Goal: Task Accomplishment & Management: Manage account settings

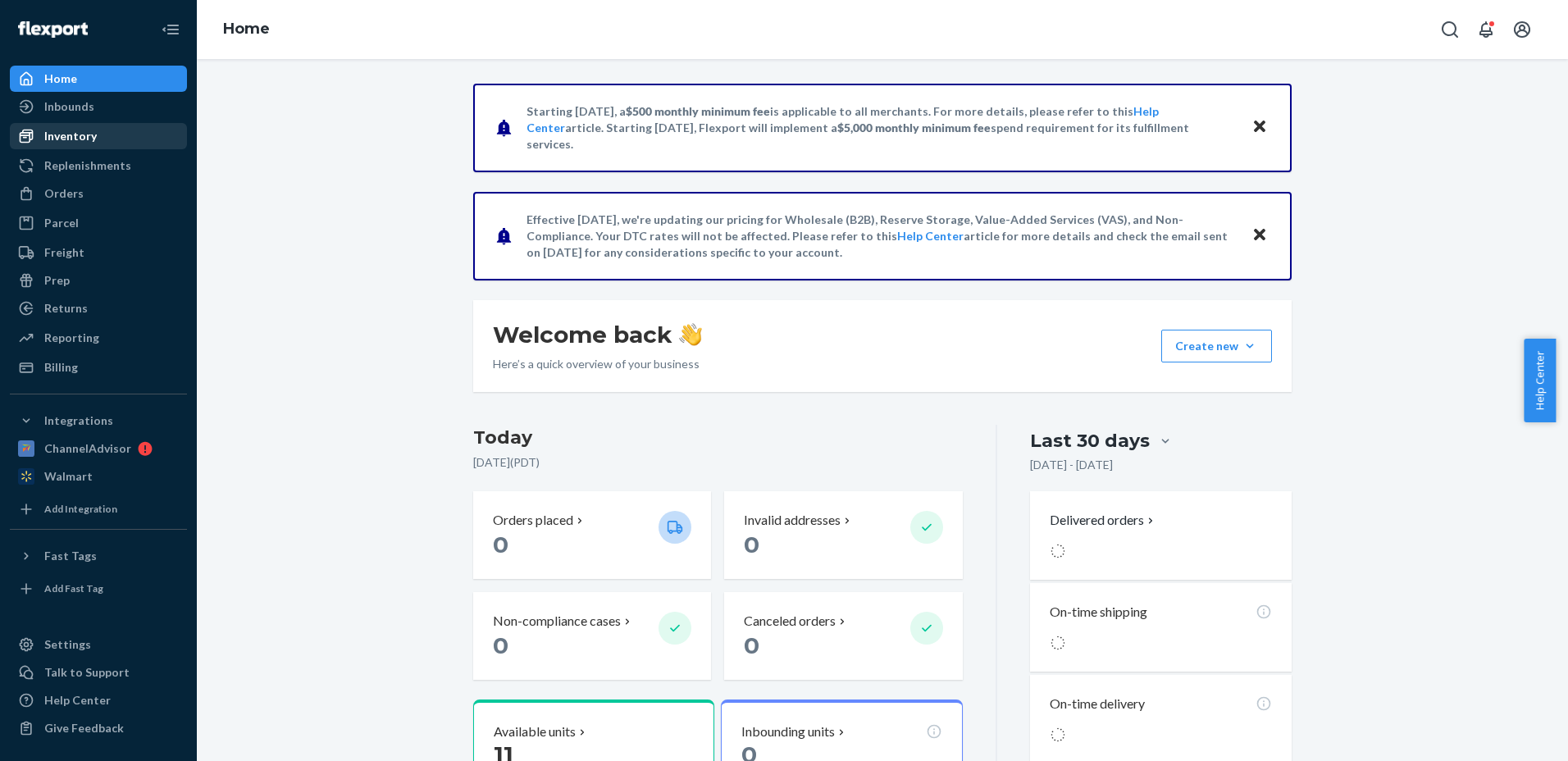
click at [97, 135] on div "Inventory" at bounding box center [99, 135] width 174 height 23
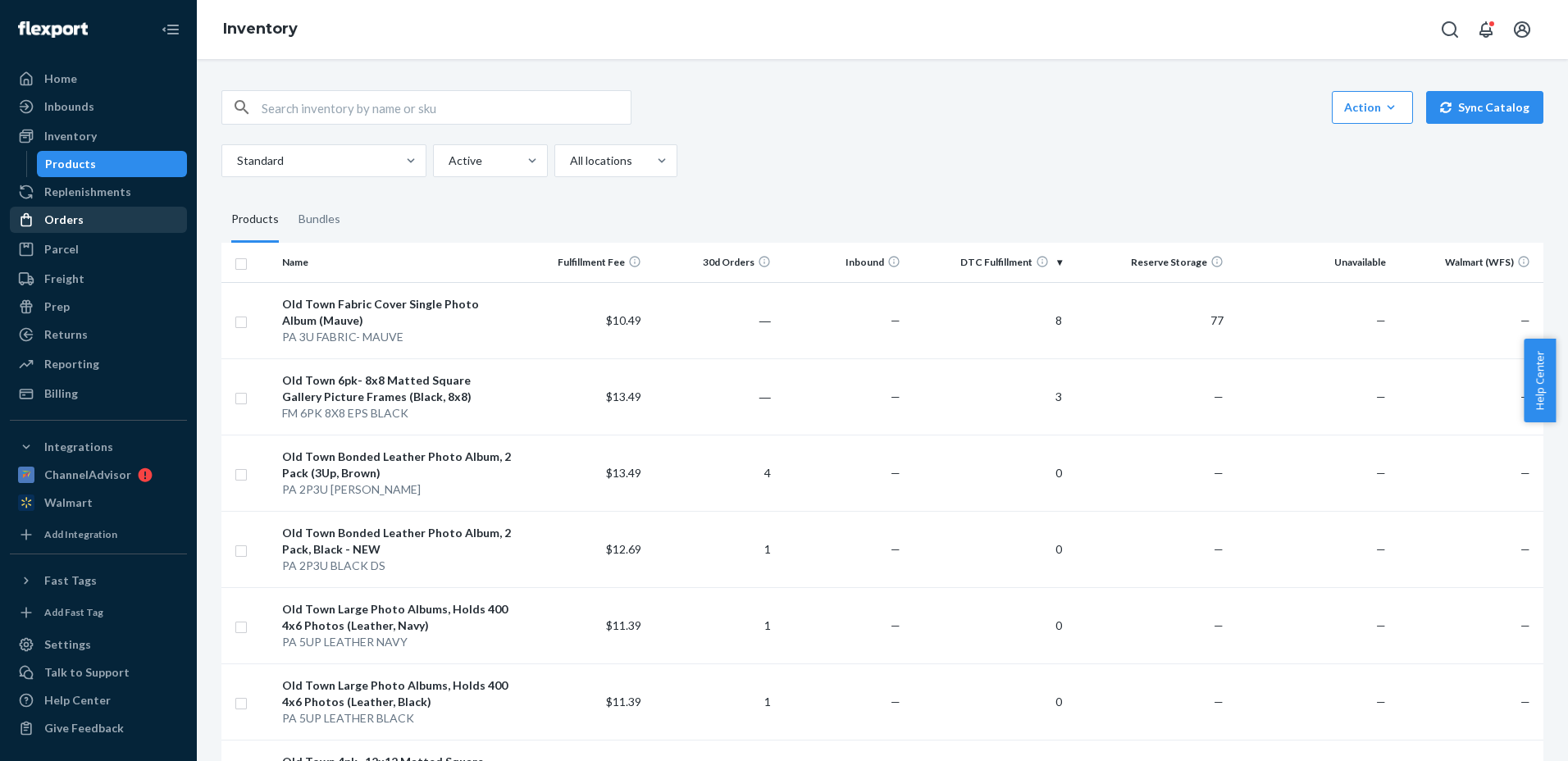
click at [90, 225] on div "Orders" at bounding box center [99, 219] width 174 height 23
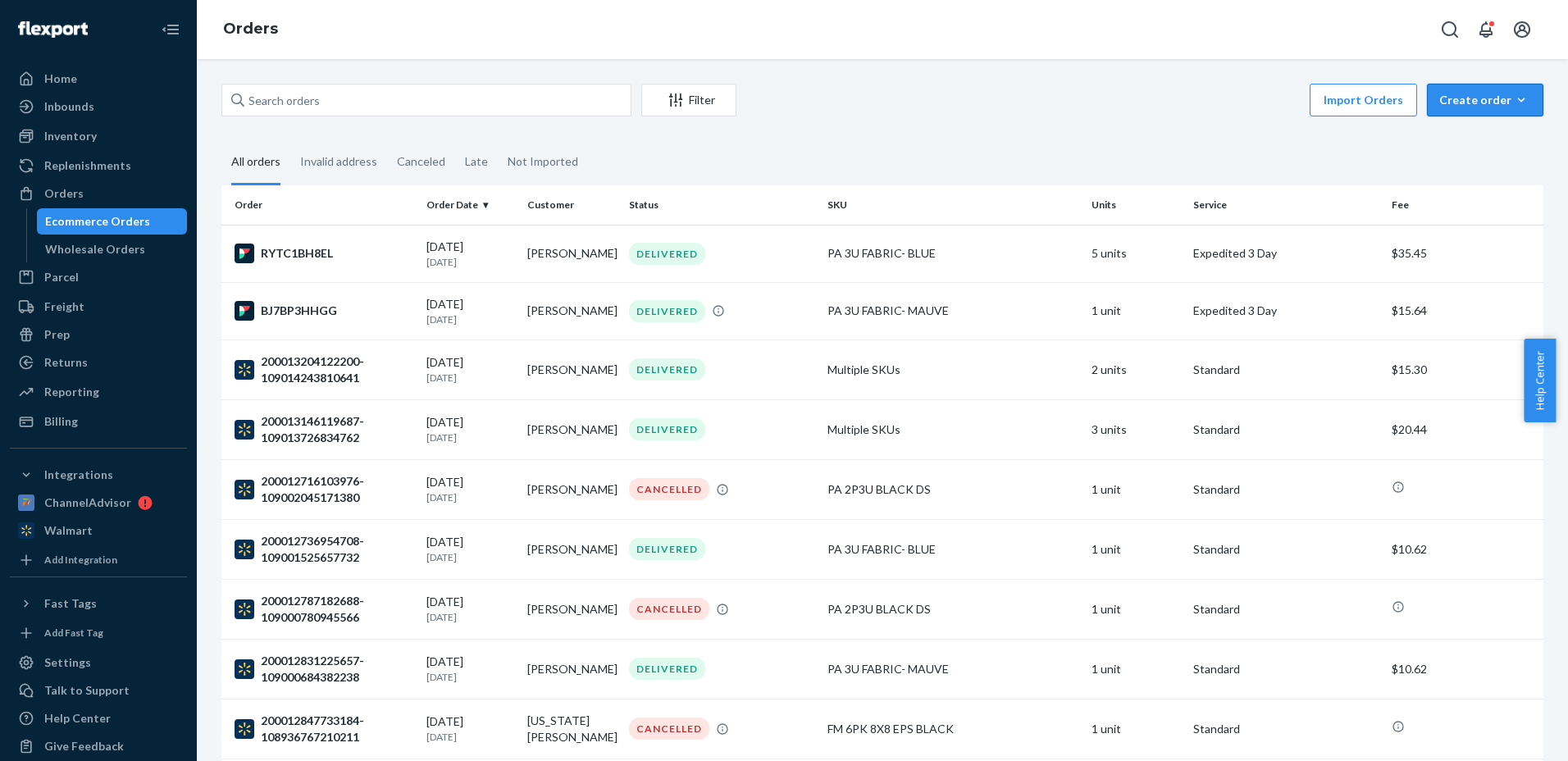
click at [1518, 99] on icon "button" at bounding box center [1522, 99] width 8 height 4
click at [1480, 175] on span "Removal order" at bounding box center [1495, 175] width 101 height 12
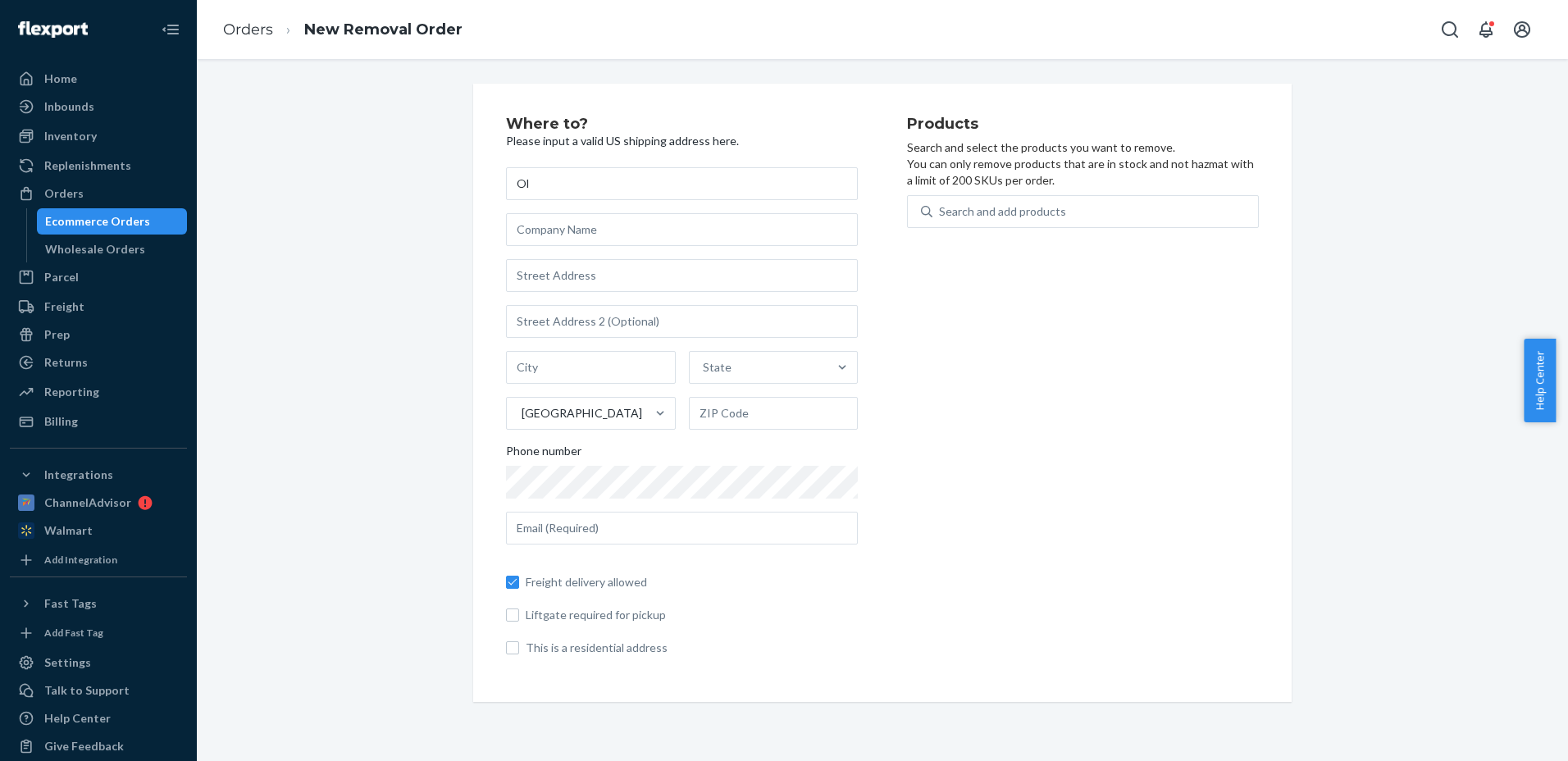
type input "O"
type input "[PERSON_NAME]"
type input "Old Town Imports LLC"
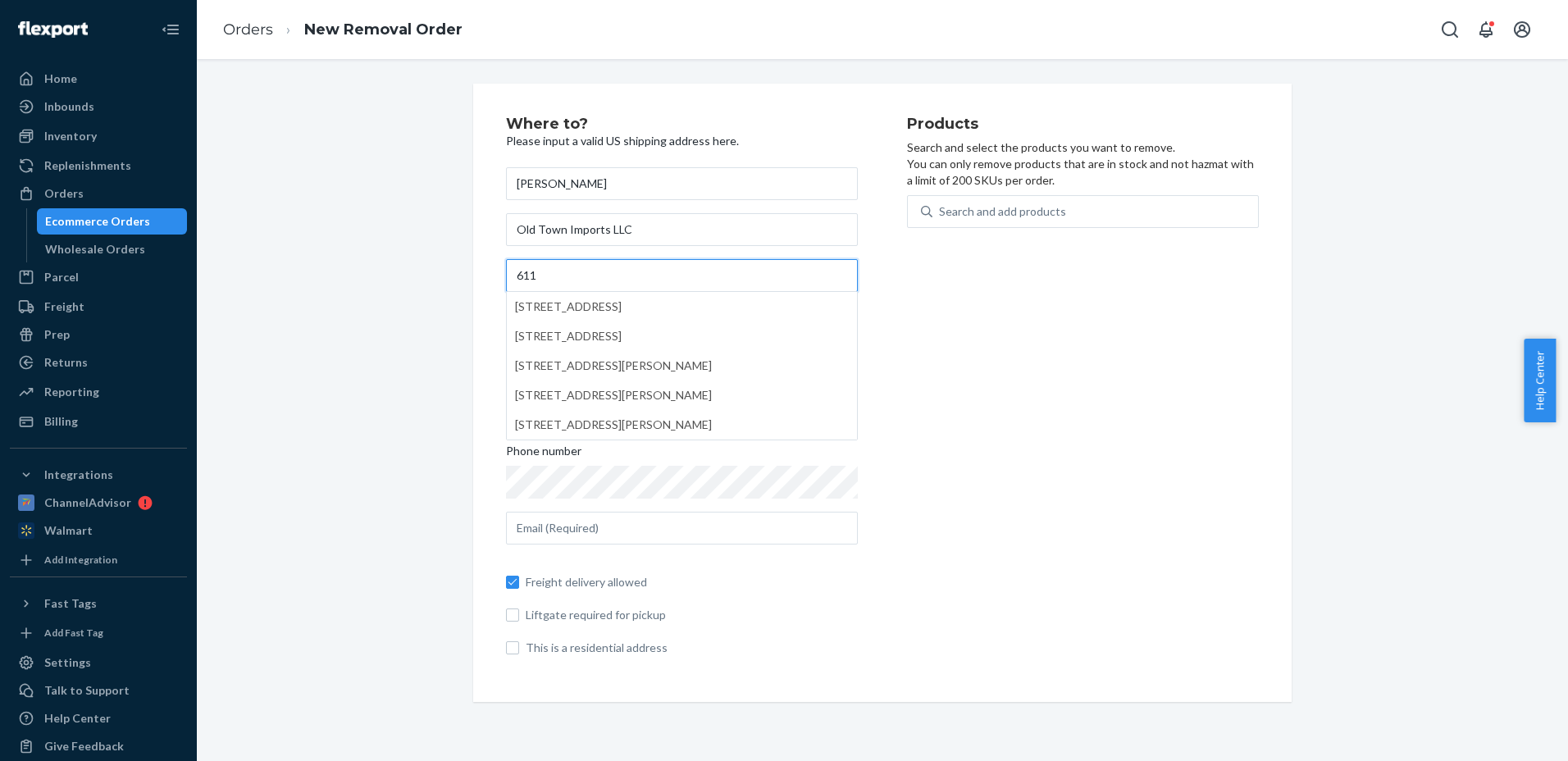
type input "[STREET_ADDRESS]"
type input "Chula Vista"
type input "CA"
type input "91911"
type input "[EMAIL_ADDRESS][DOMAIN_NAME]"
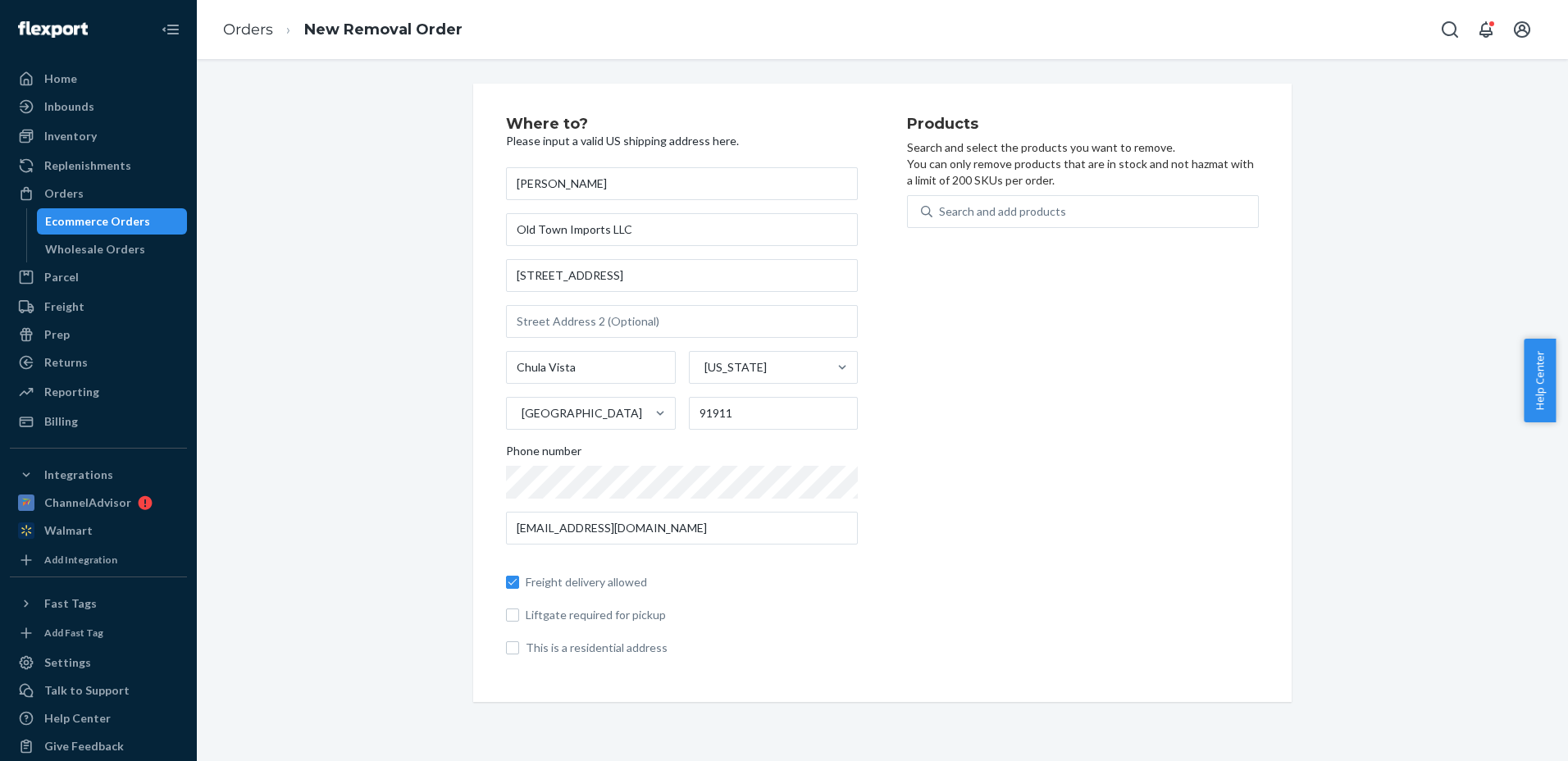
click at [1107, 442] on div "Products Search and select the products you want to remove. You can only remove…" at bounding box center [1083, 393] width 352 height 553
click at [508, 654] on input "This is a residential address" at bounding box center [513, 649] width 14 height 14
checkbox input "true"
click at [987, 221] on div "Search and add products" at bounding box center [1095, 211] width 325 height 30
click at [941, 220] on input "0 results available. Use Up and Down to choose options, press Enter to select t…" at bounding box center [940, 211] width 2 height 16
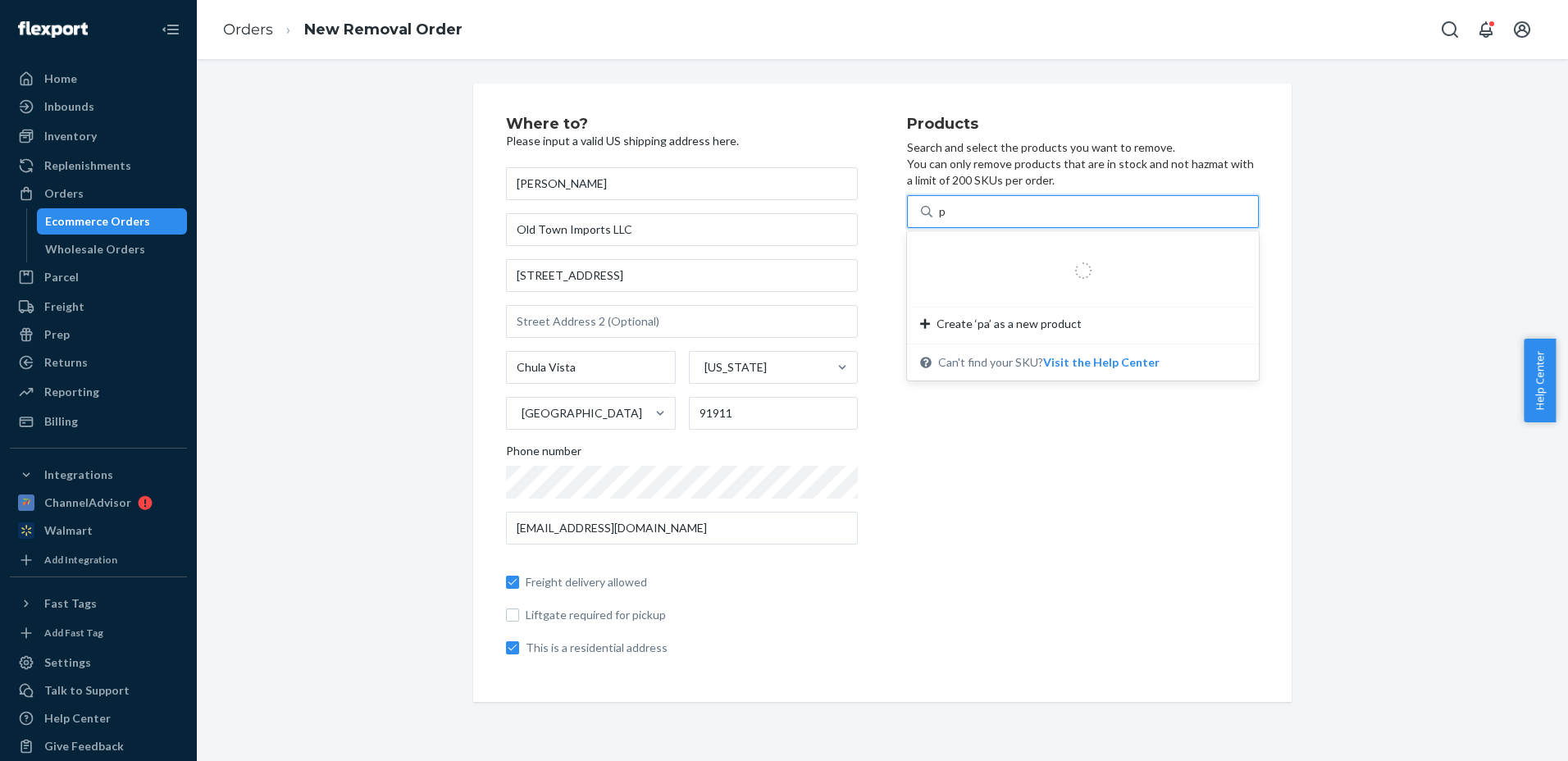
type input "pa"
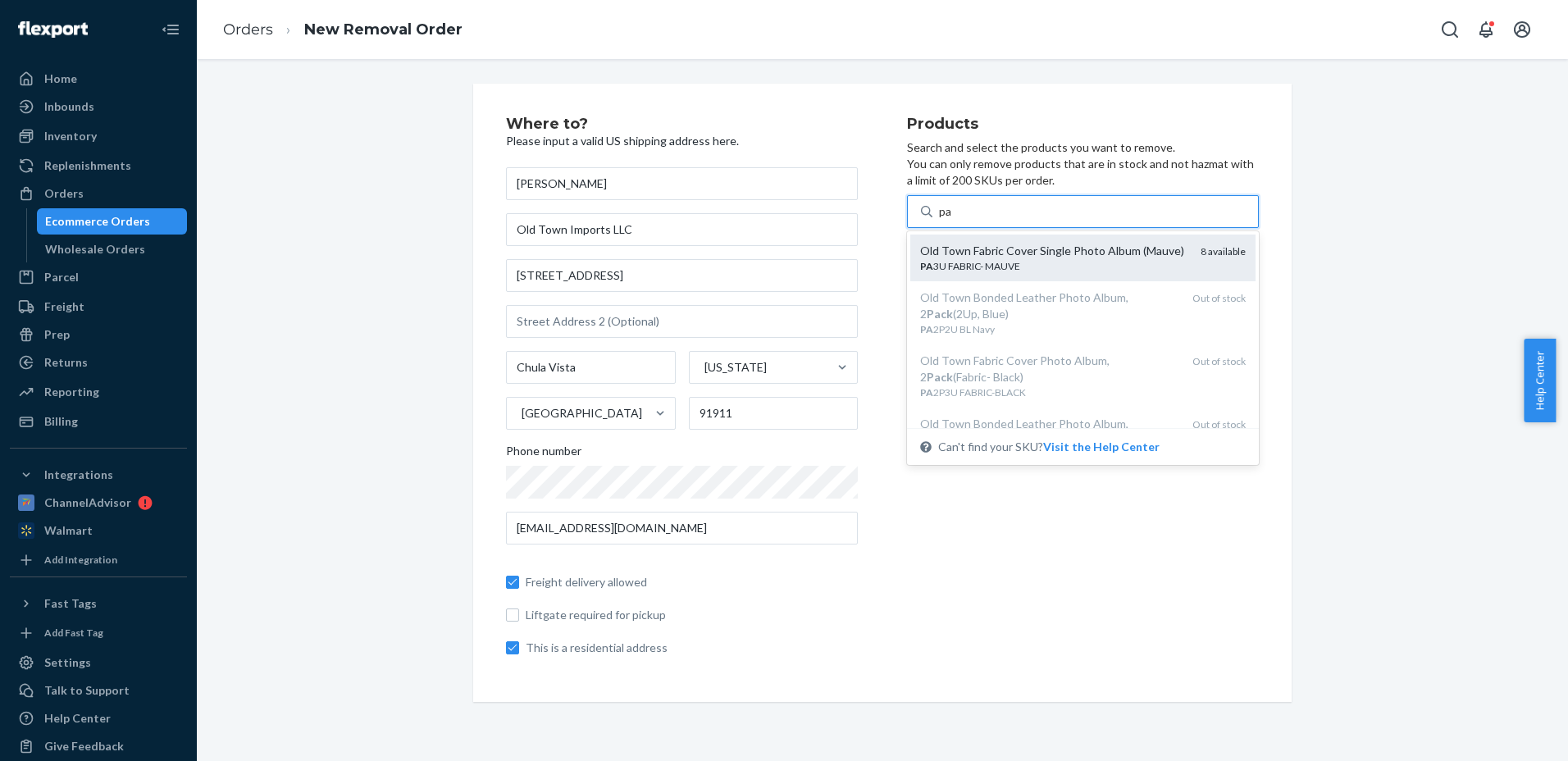
click at [978, 260] on div "Old Town Fabric Cover Single Photo Album (Mauve)" at bounding box center [1054, 250] width 267 height 16
click at [953, 220] on input "pa" at bounding box center [946, 211] width 14 height 16
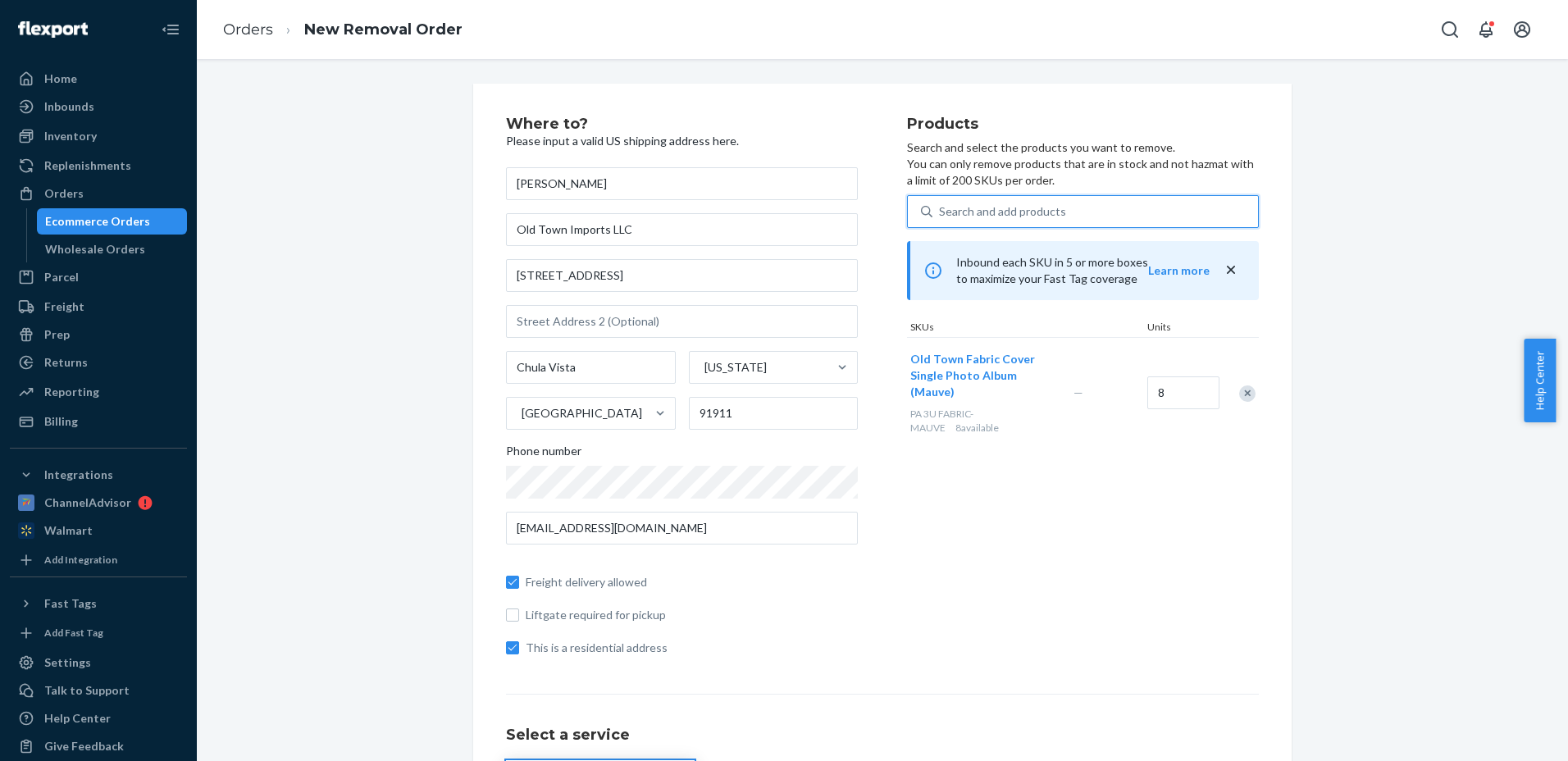
click at [1010, 197] on div "Search and add products" at bounding box center [1095, 211] width 325 height 30
click at [941, 204] on input "0 results available. Select is focused ,type to refine list, press Down to open…" at bounding box center [940, 211] width 2 height 16
type input "f"
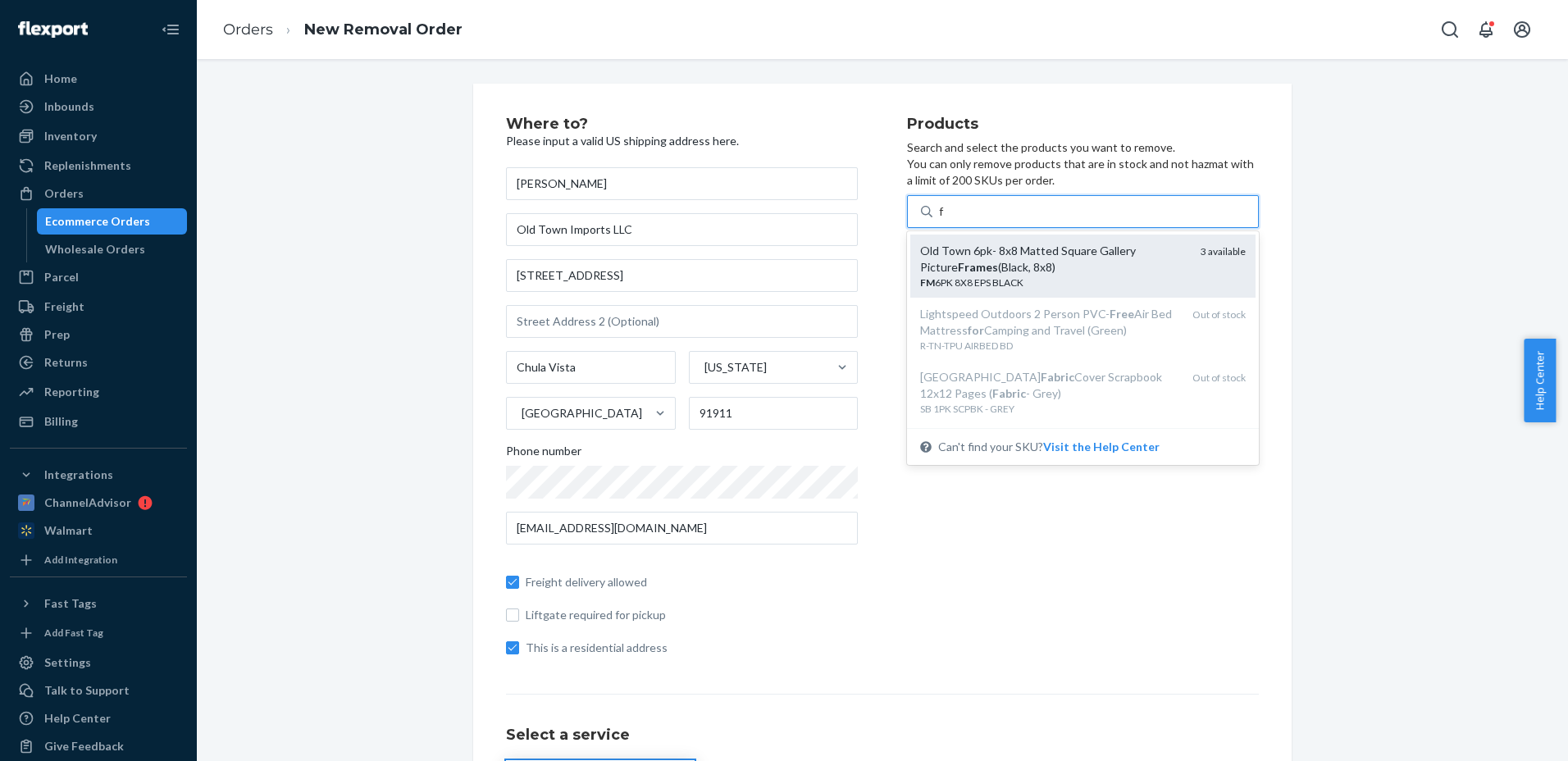
click at [1079, 252] on div "Old Town 6pk- 8x8 Matted Square Gallery Picture Frames (Black, 8x8)" at bounding box center [1054, 259] width 267 height 33
click at [945, 220] on input "f" at bounding box center [942, 211] width 6 height 16
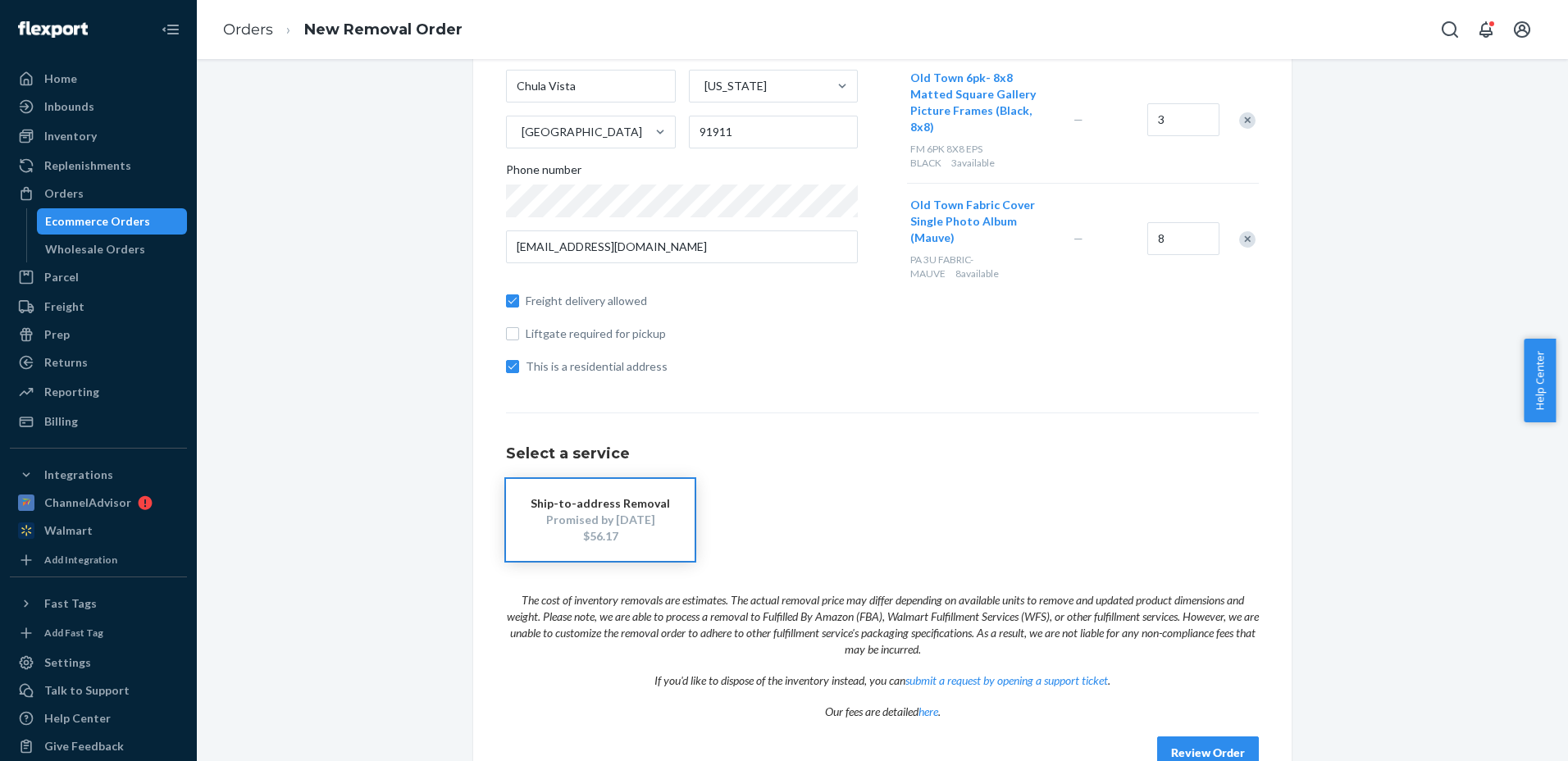
scroll to position [322, 0]
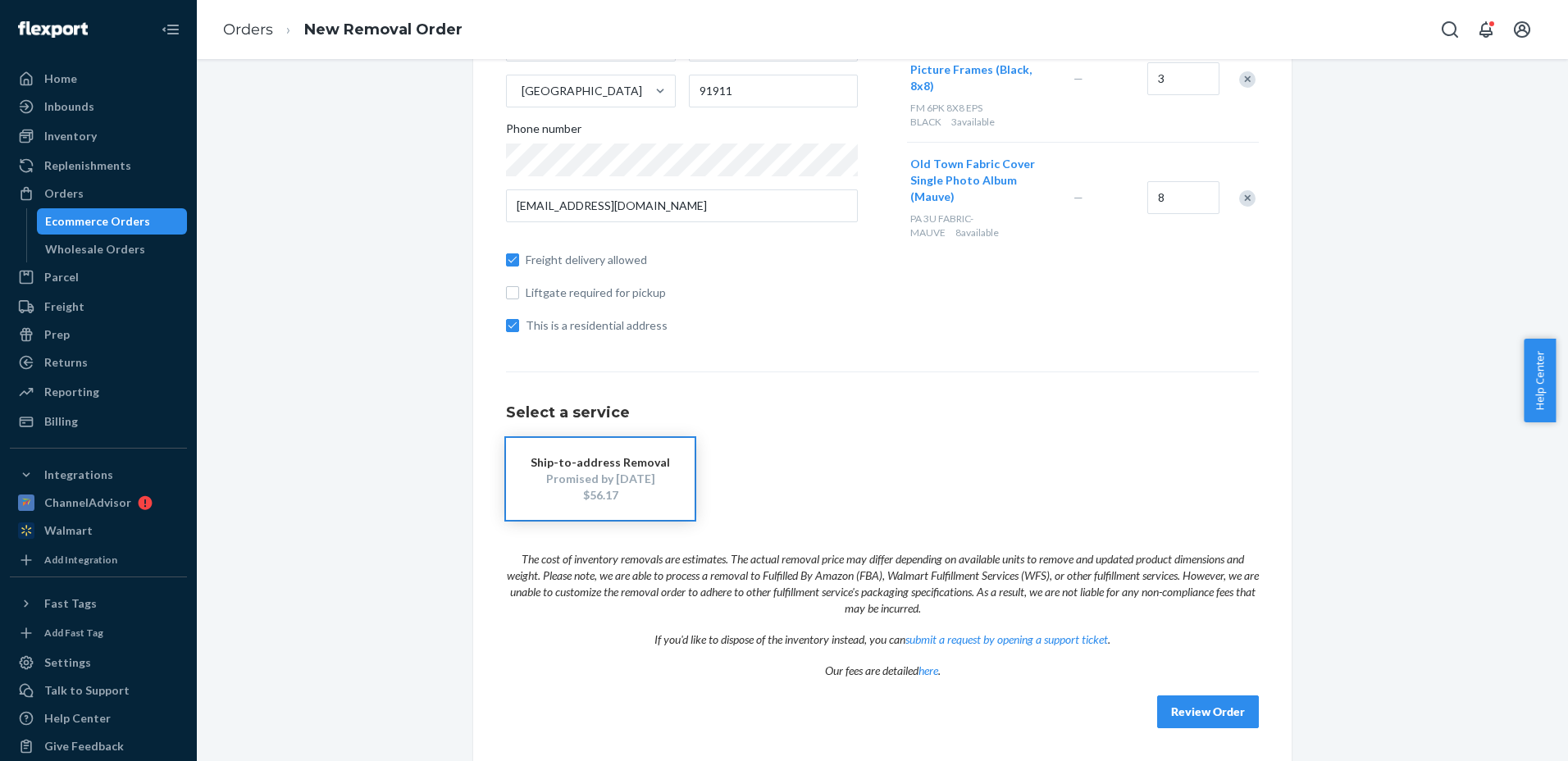
click at [1200, 724] on button "Review Order" at bounding box center [1208, 712] width 101 height 33
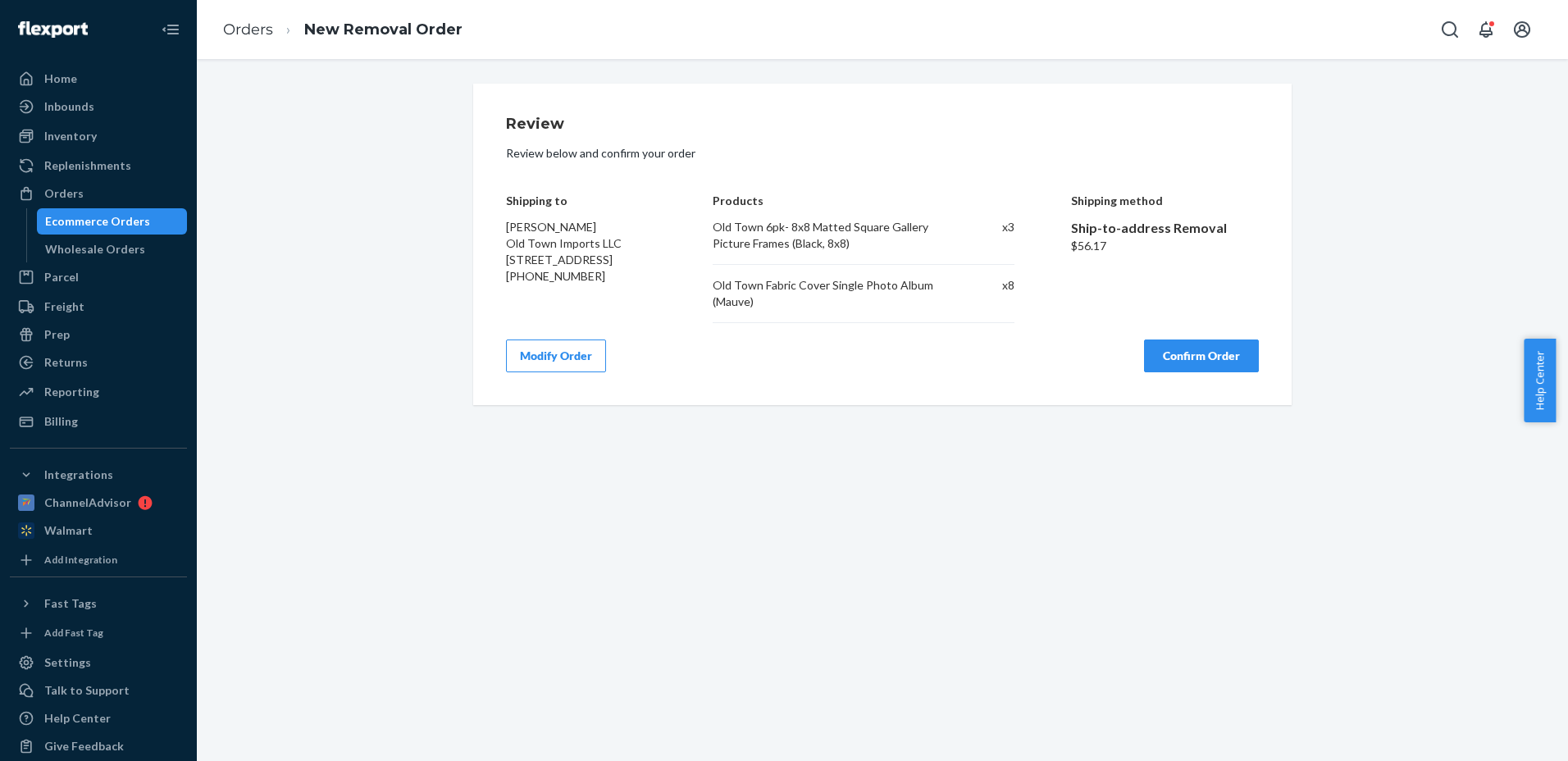
click at [1216, 357] on button "Confirm Order" at bounding box center [1202, 356] width 115 height 33
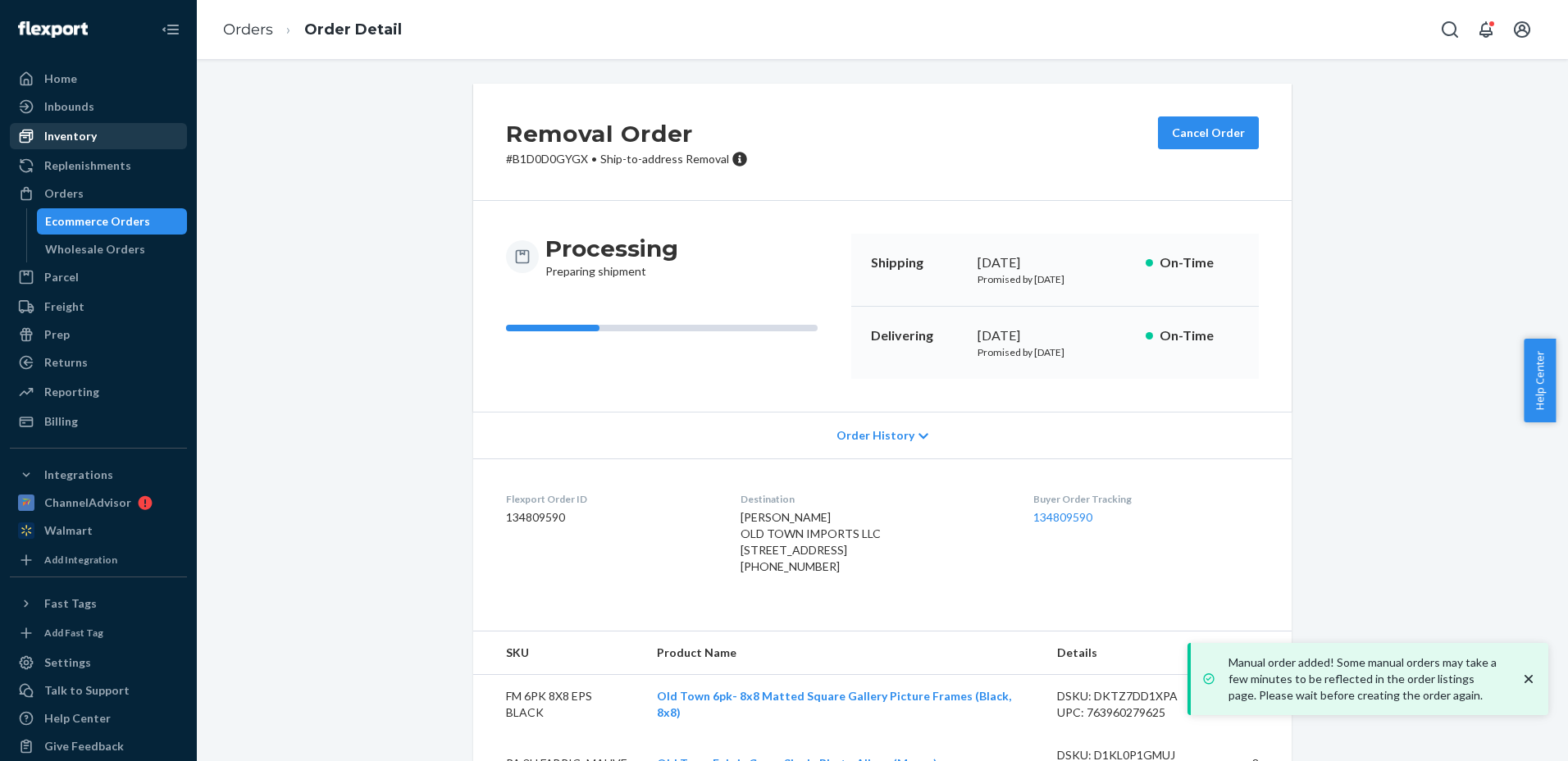
click at [59, 145] on div "Inventory" at bounding box center [99, 135] width 174 height 23
